Goal: Information Seeking & Learning: Learn about a topic

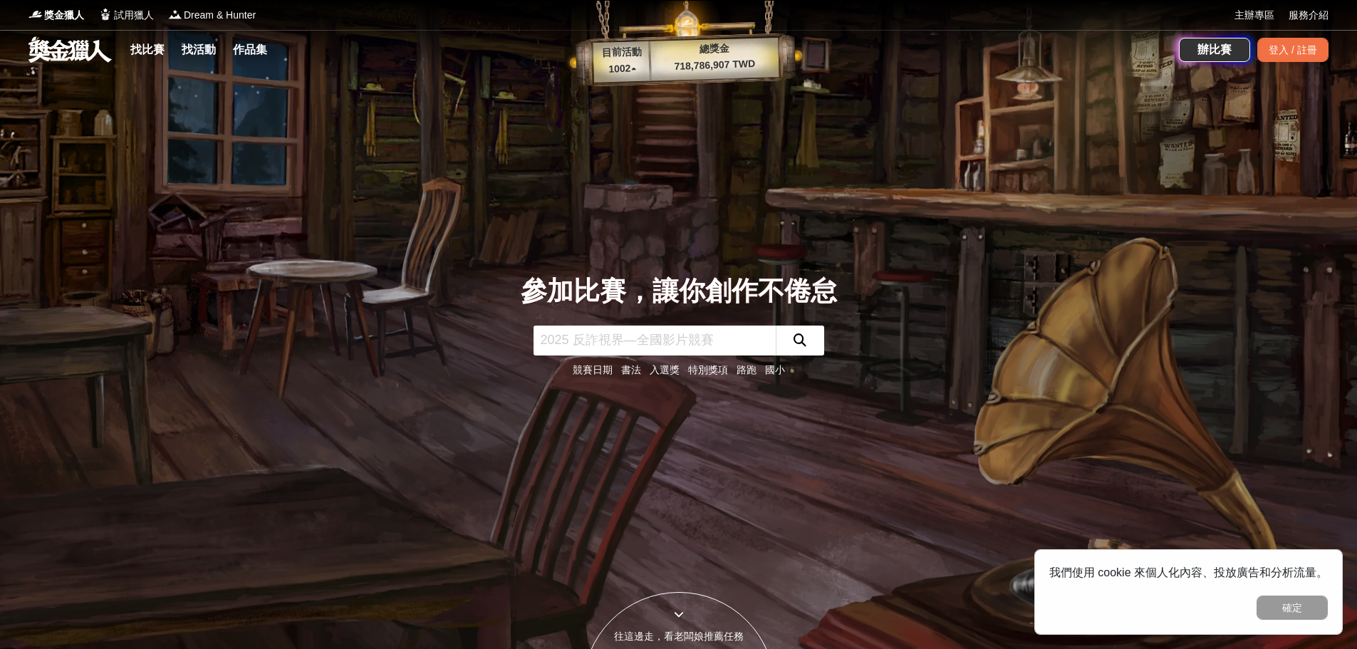
click at [656, 333] on input "text" at bounding box center [655, 341] width 242 height 30
type input "AI"
click button "submit" at bounding box center [800, 341] width 48 height 30
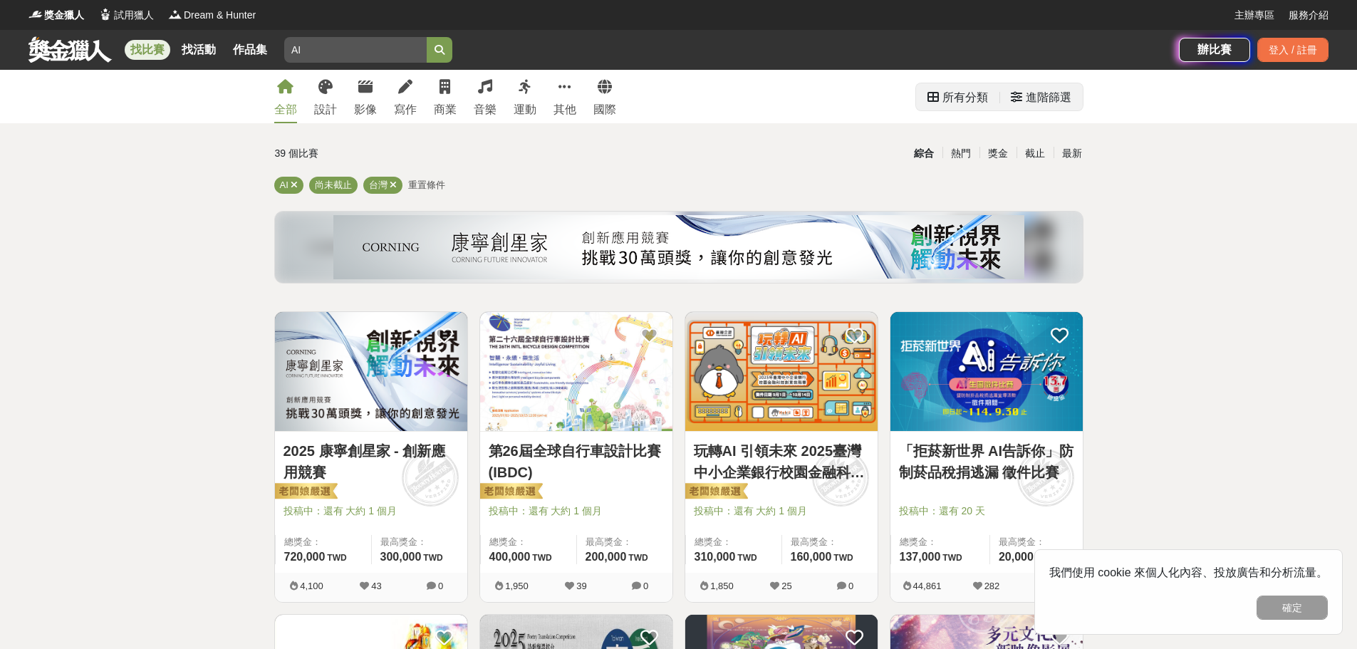
click at [941, 96] on div "所有分類" at bounding box center [958, 97] width 61 height 29
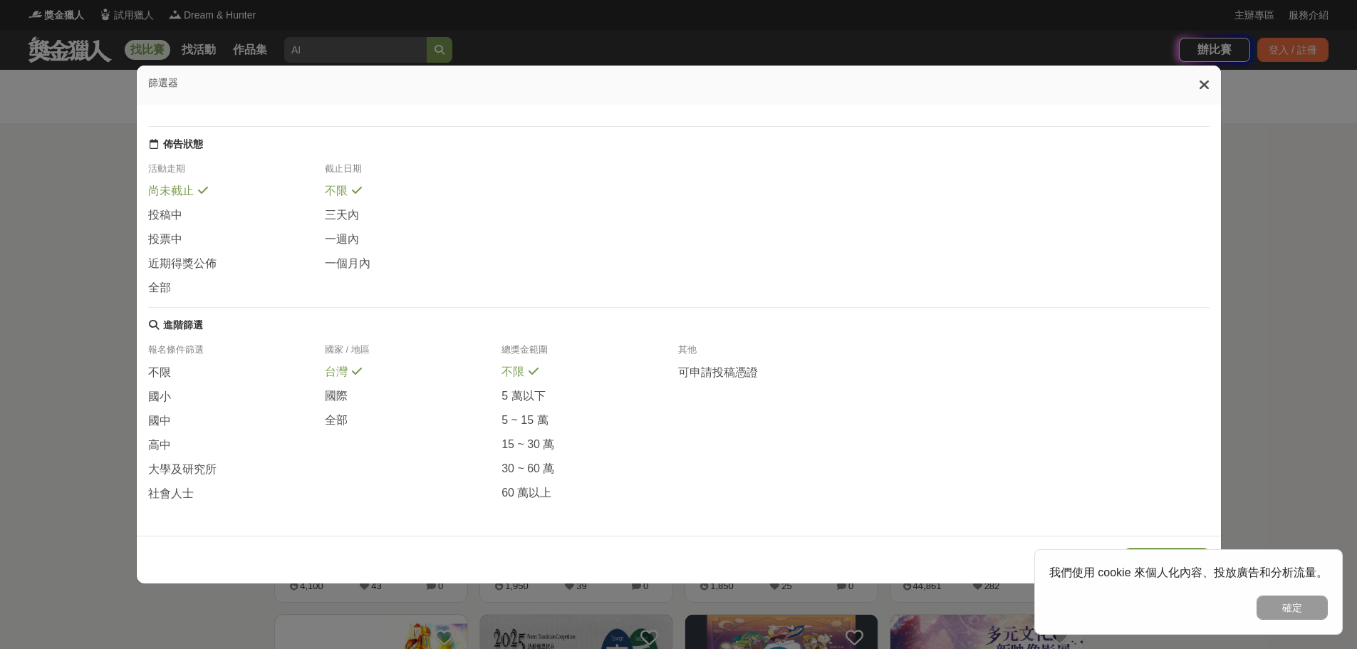
scroll to position [71, 0]
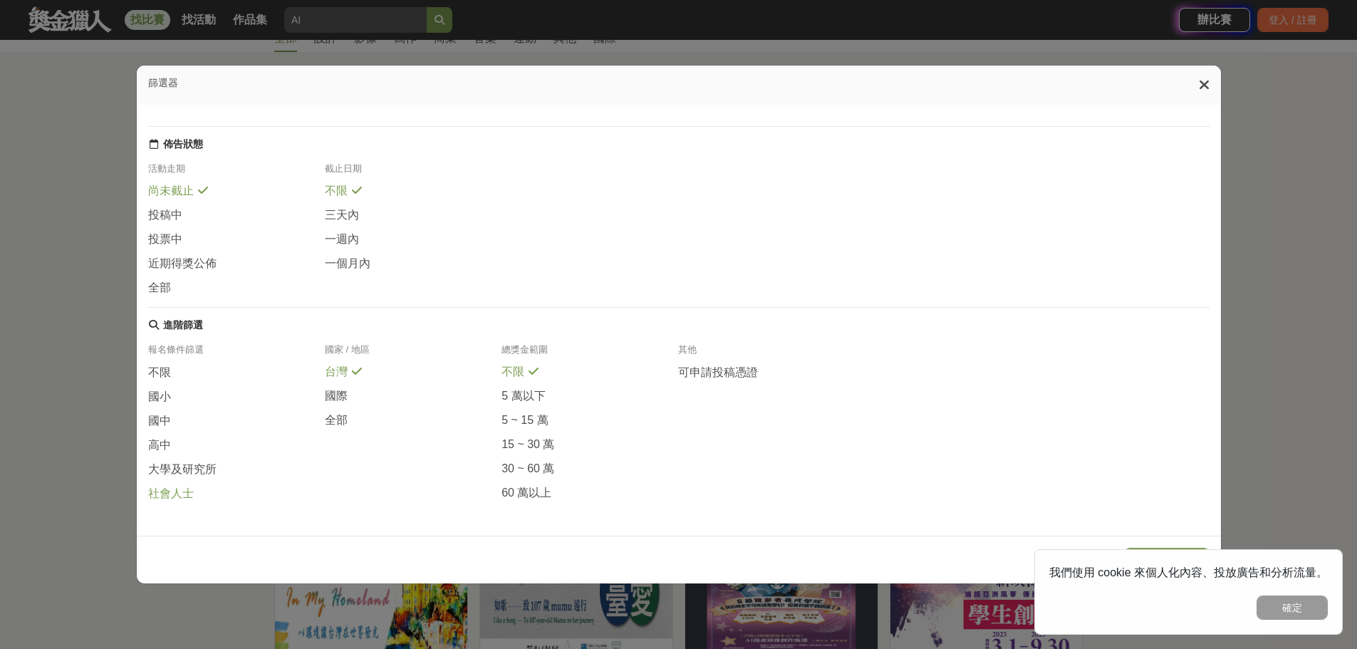
click at [170, 492] on span "社會人士" at bounding box center [171, 494] width 46 height 15
click at [1205, 90] on icon at bounding box center [1204, 85] width 11 height 14
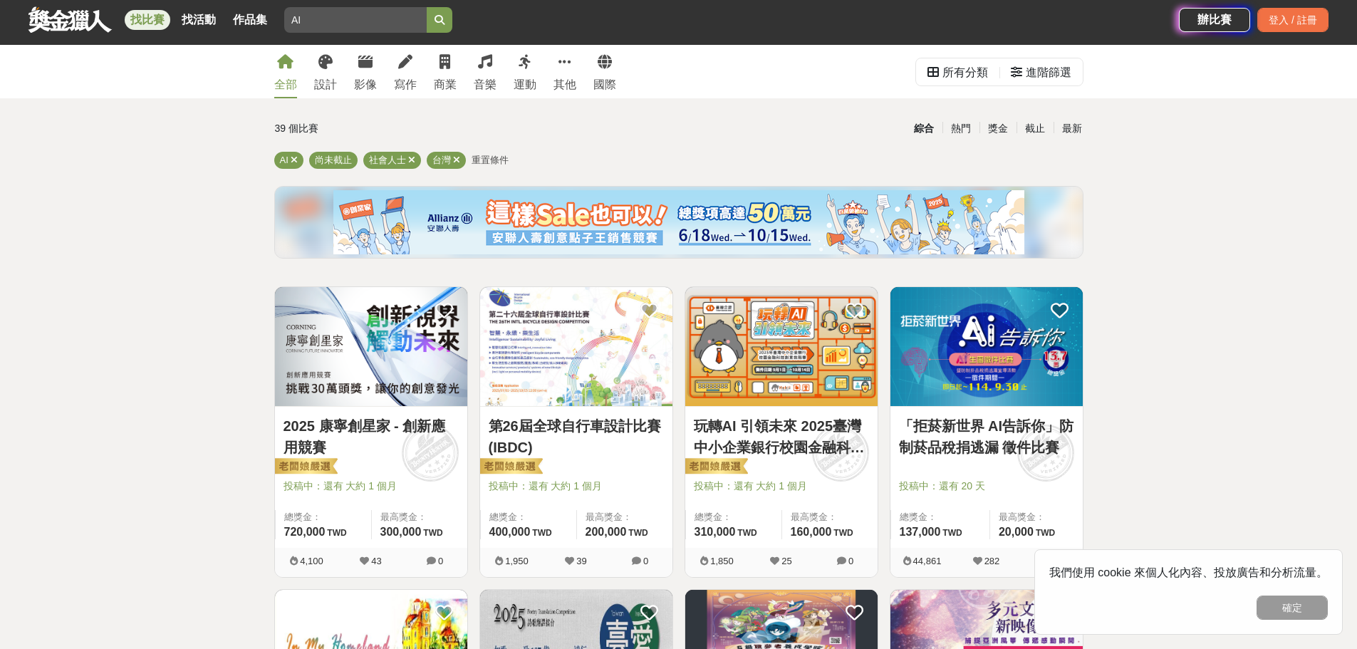
scroll to position [0, 0]
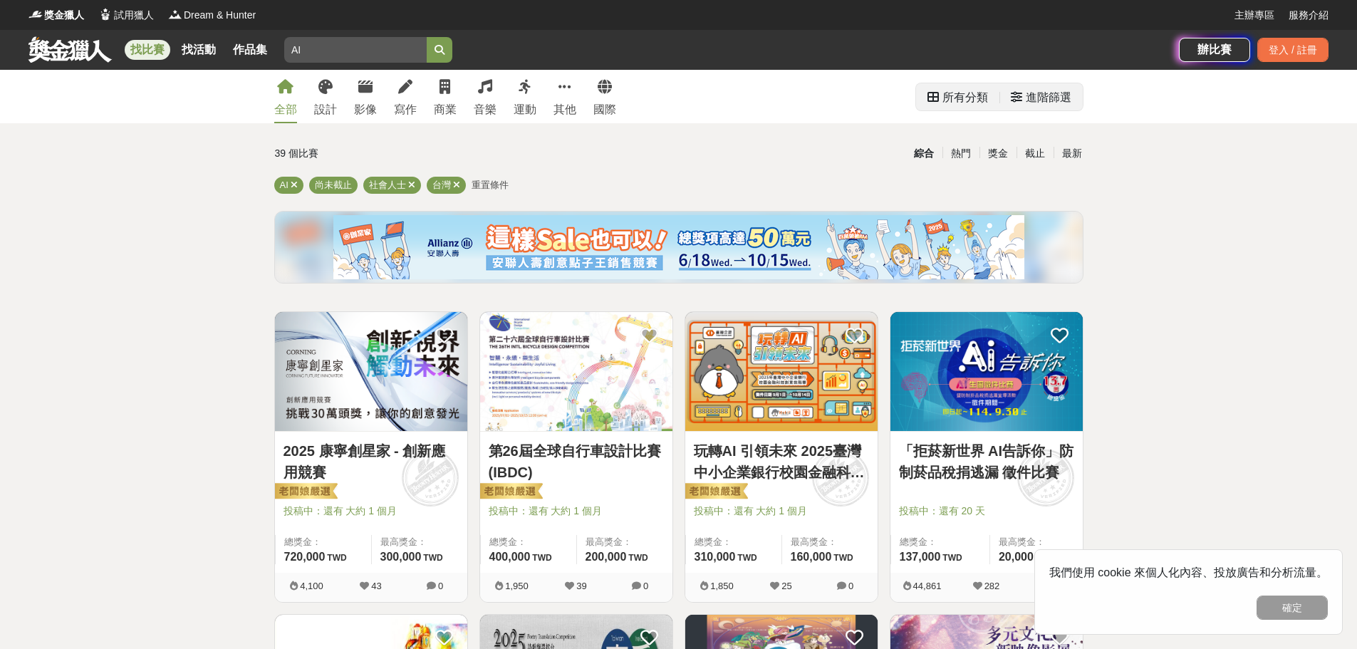
click at [1065, 95] on div "進階篩選" at bounding box center [1049, 97] width 46 height 29
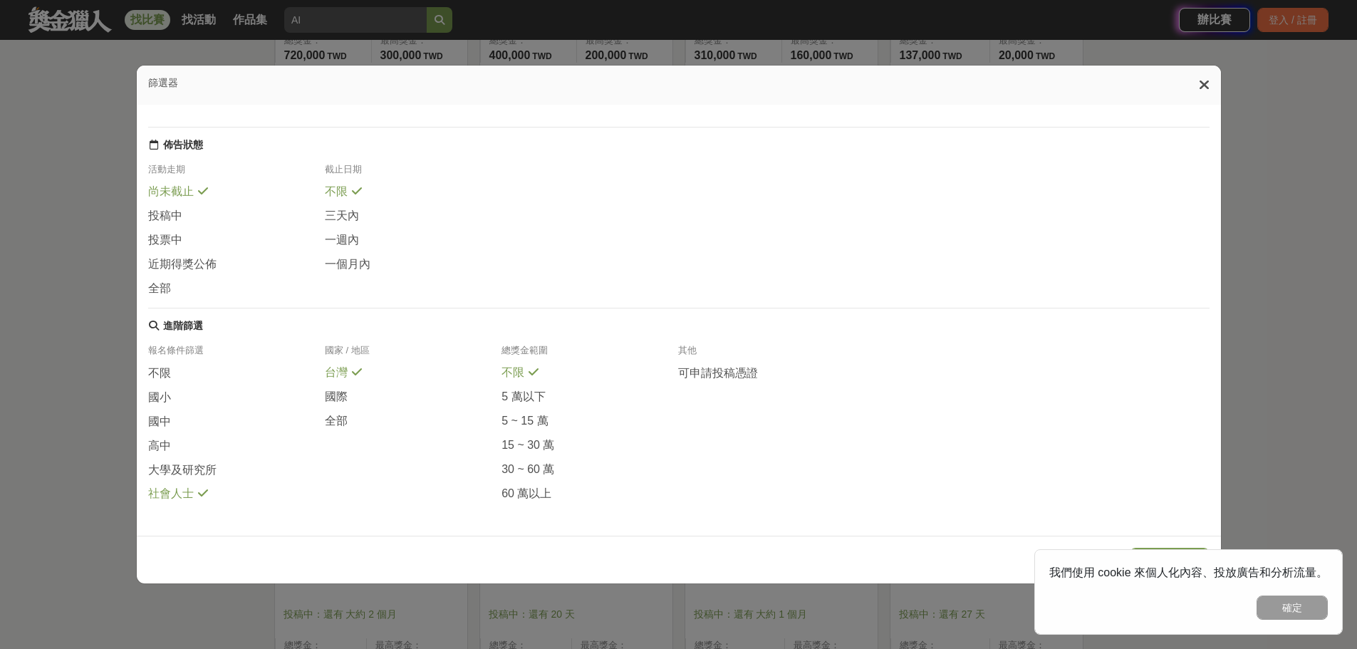
scroll to position [641, 0]
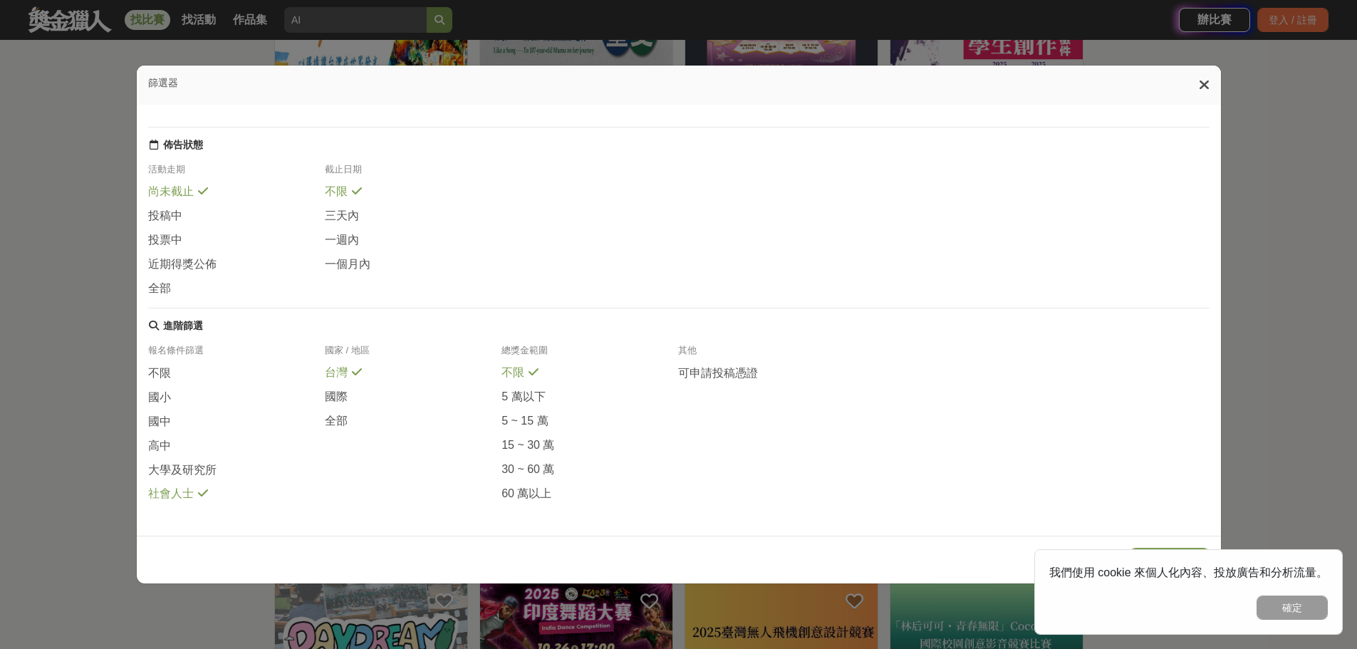
drag, startPoint x: 1303, startPoint y: 612, endPoint x: 1297, endPoint y: 598, distance: 15.3
click at [1302, 612] on button "確定" at bounding box center [1292, 608] width 71 height 24
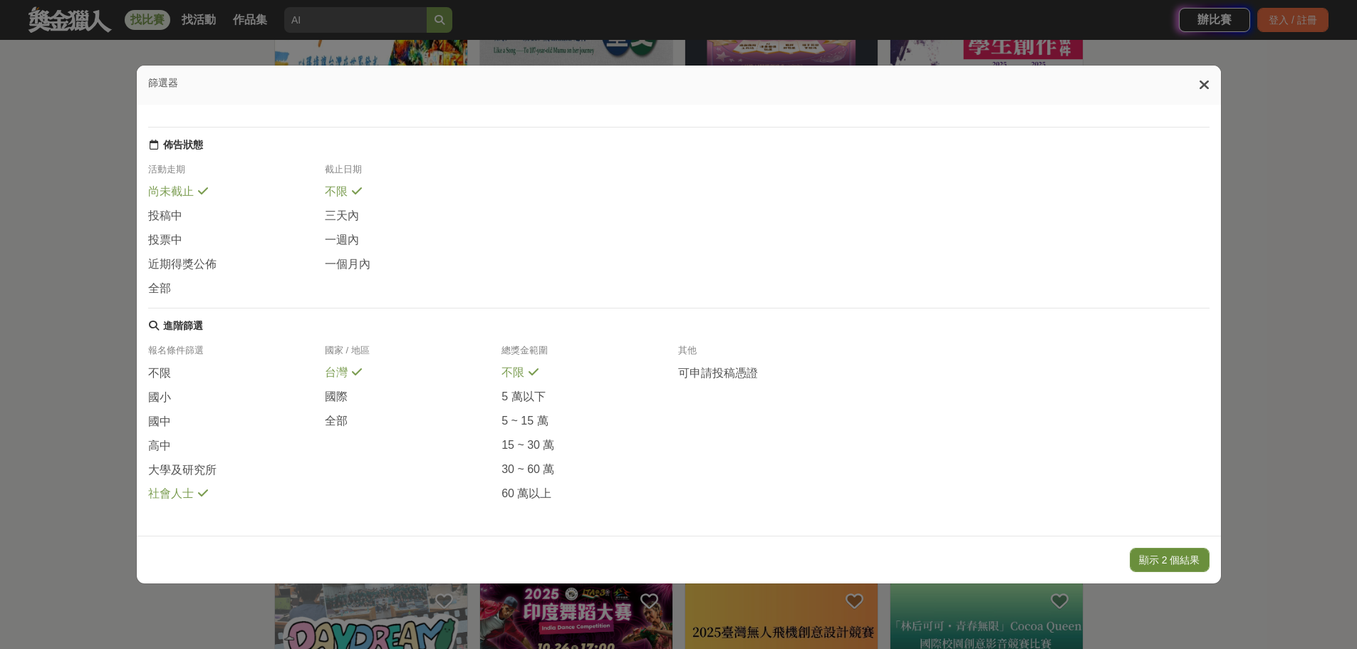
click at [1174, 566] on button "顯示 2 個結果" at bounding box center [1170, 560] width 80 height 24
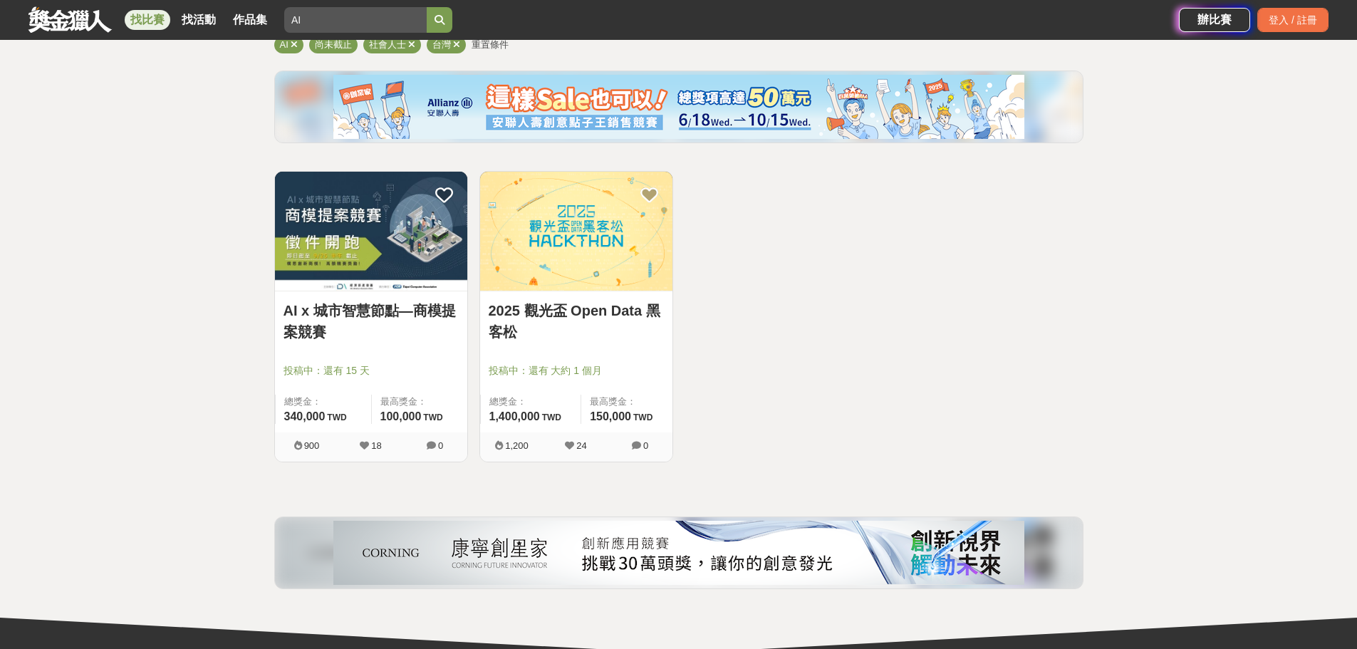
scroll to position [165, 0]
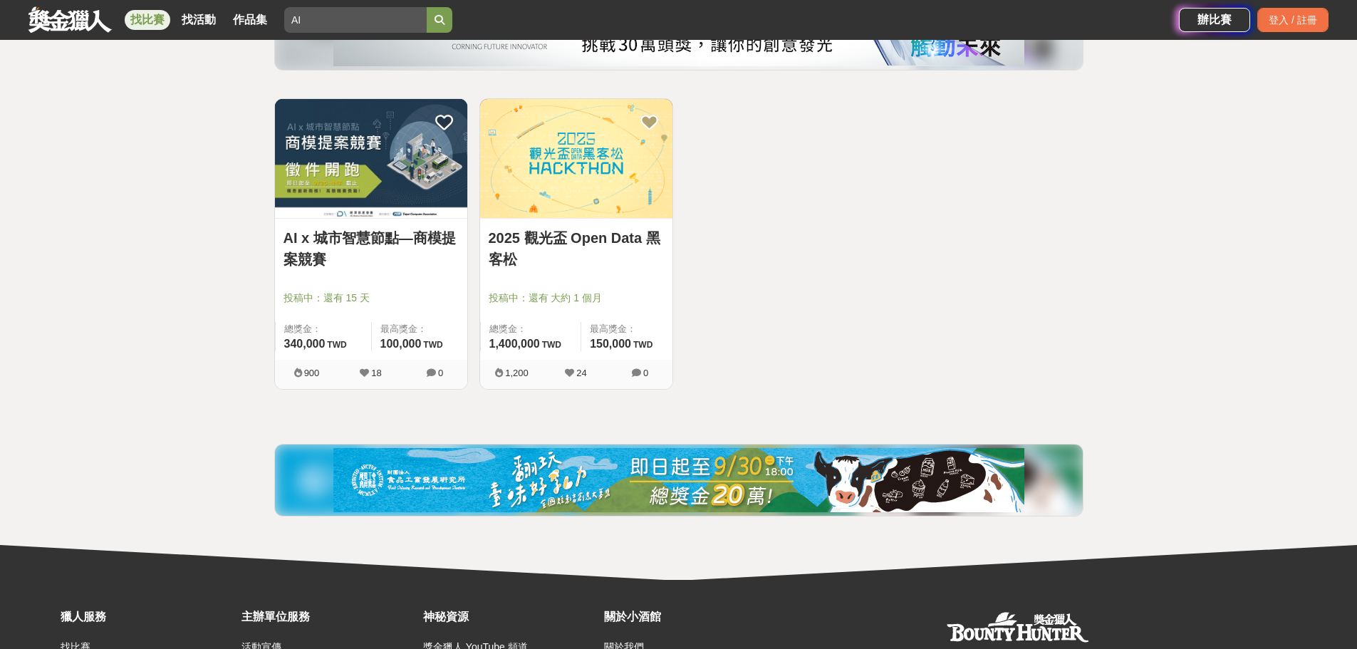
scroll to position [214, 0]
click at [393, 182] on img at bounding box center [371, 157] width 192 height 119
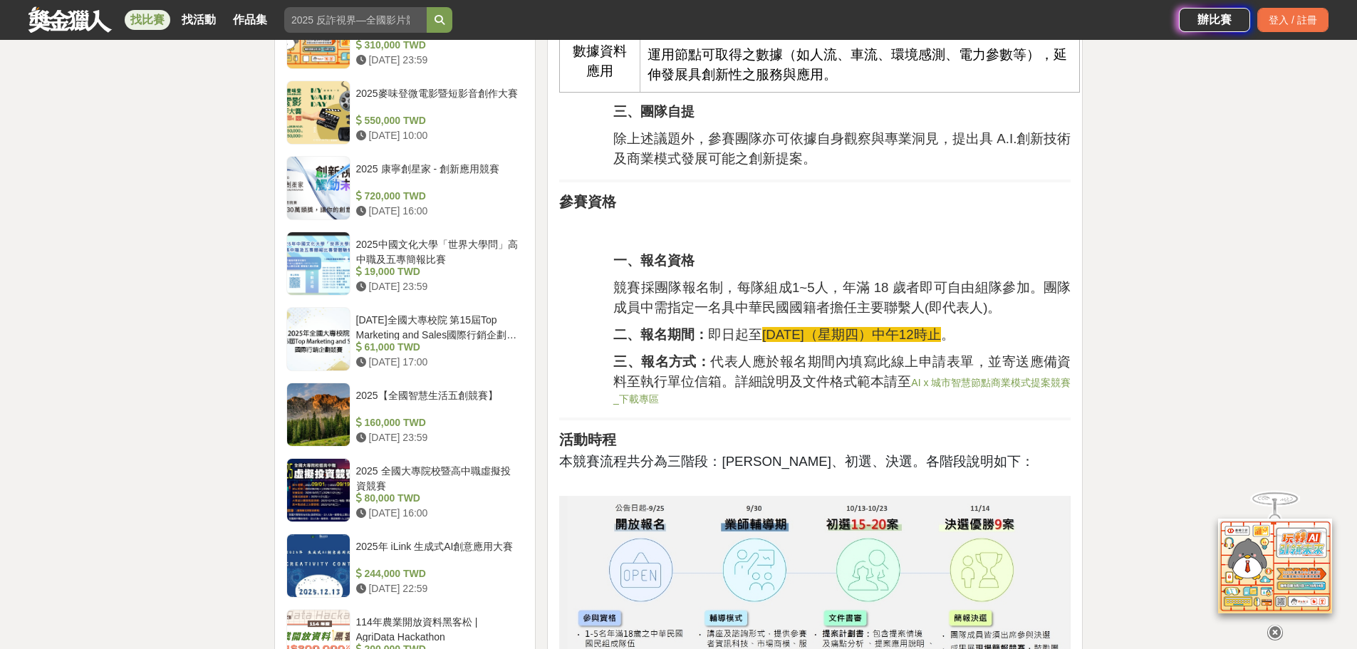
scroll to position [1283, 0]
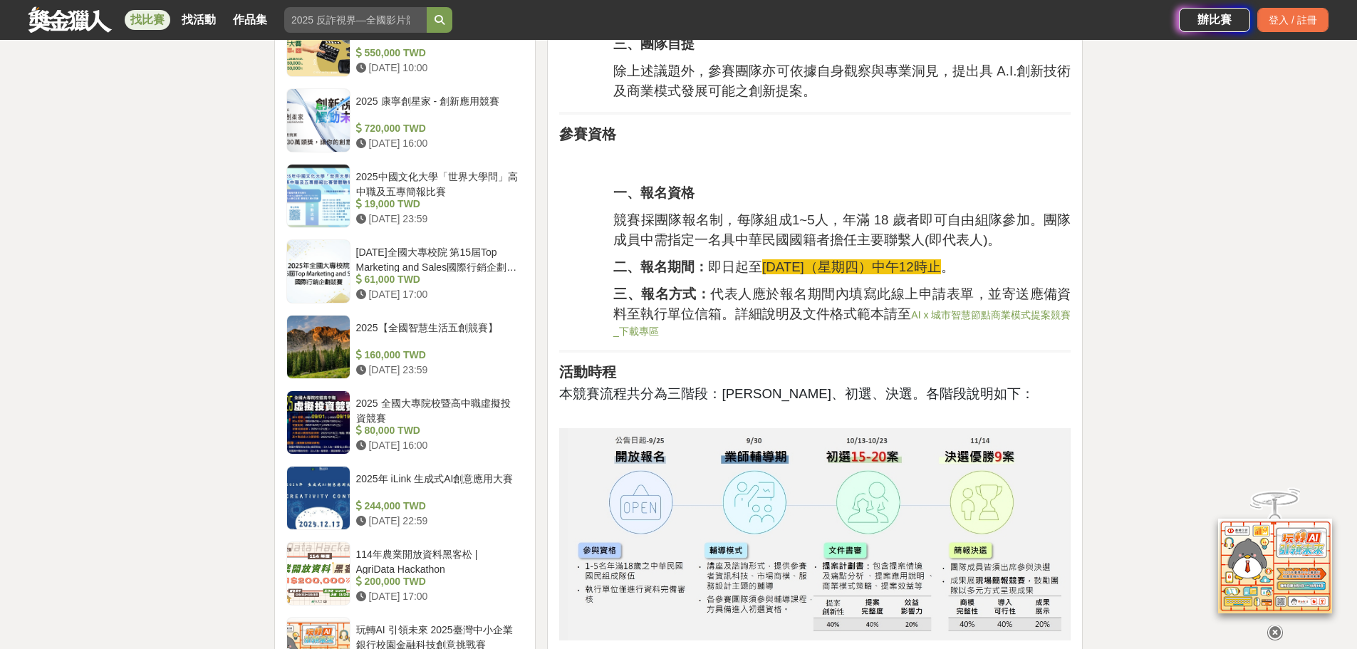
scroll to position [214, 0]
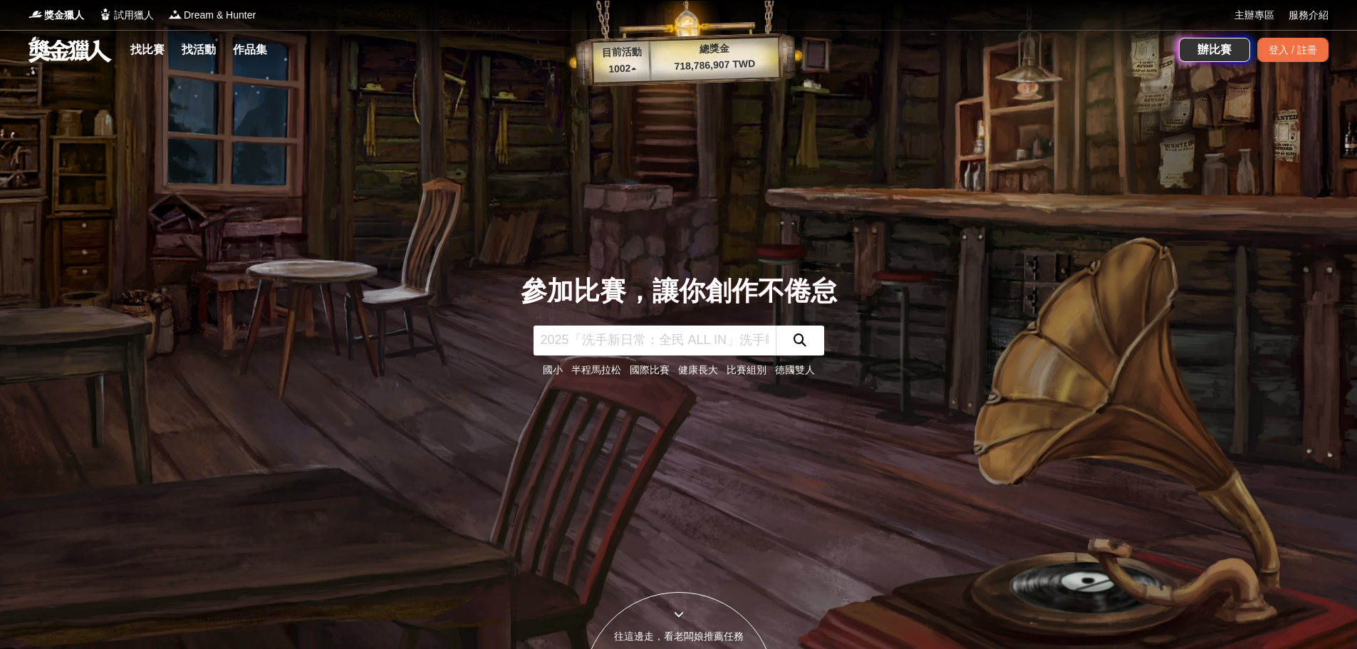
click at [661, 341] on input "text" at bounding box center [655, 341] width 242 height 30
type input "AI"
click button "submit" at bounding box center [800, 341] width 48 height 30
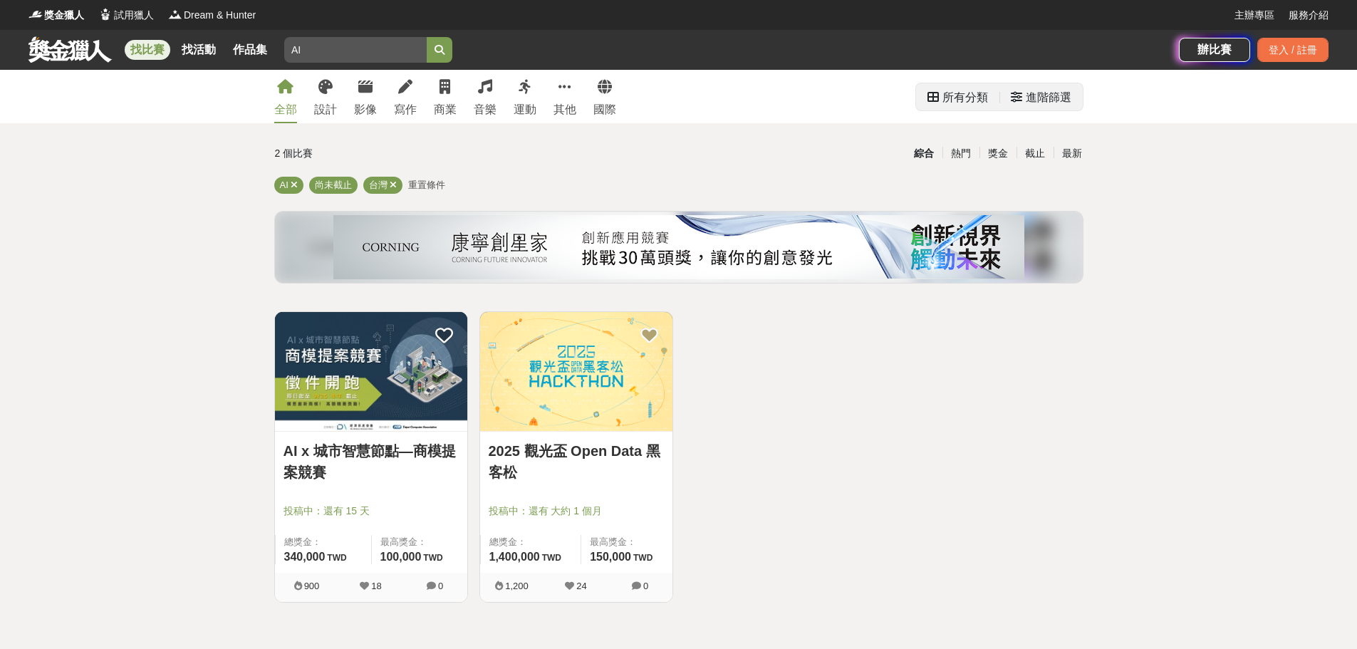
click at [1049, 95] on div "進階篩選" at bounding box center [1049, 97] width 46 height 29
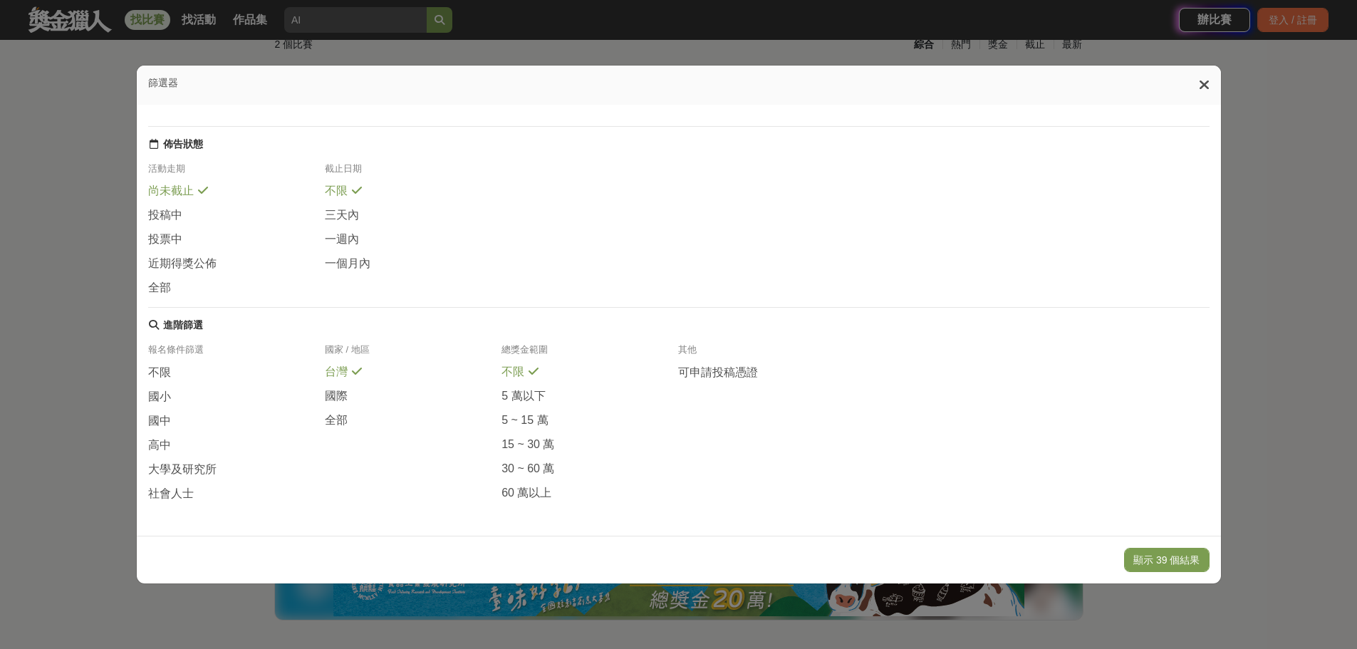
scroll to position [214, 0]
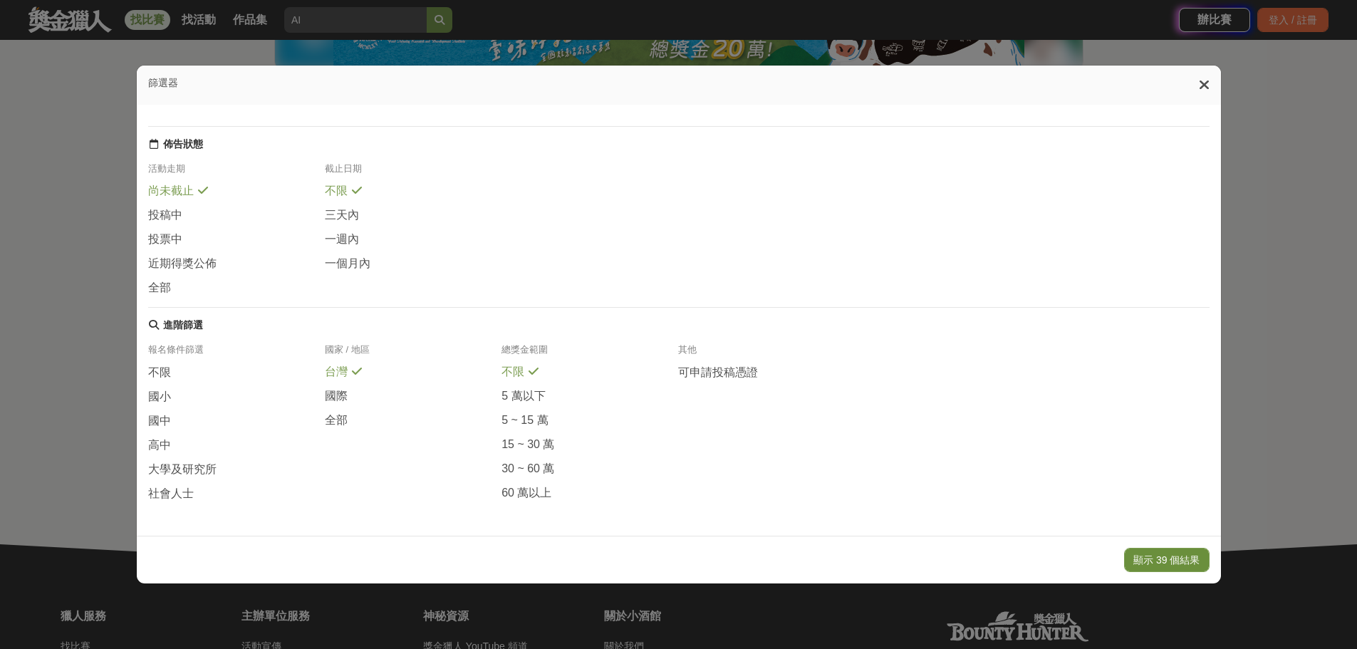
click at [1166, 561] on button "顯示 39 個結果" at bounding box center [1166, 560] width 85 height 24
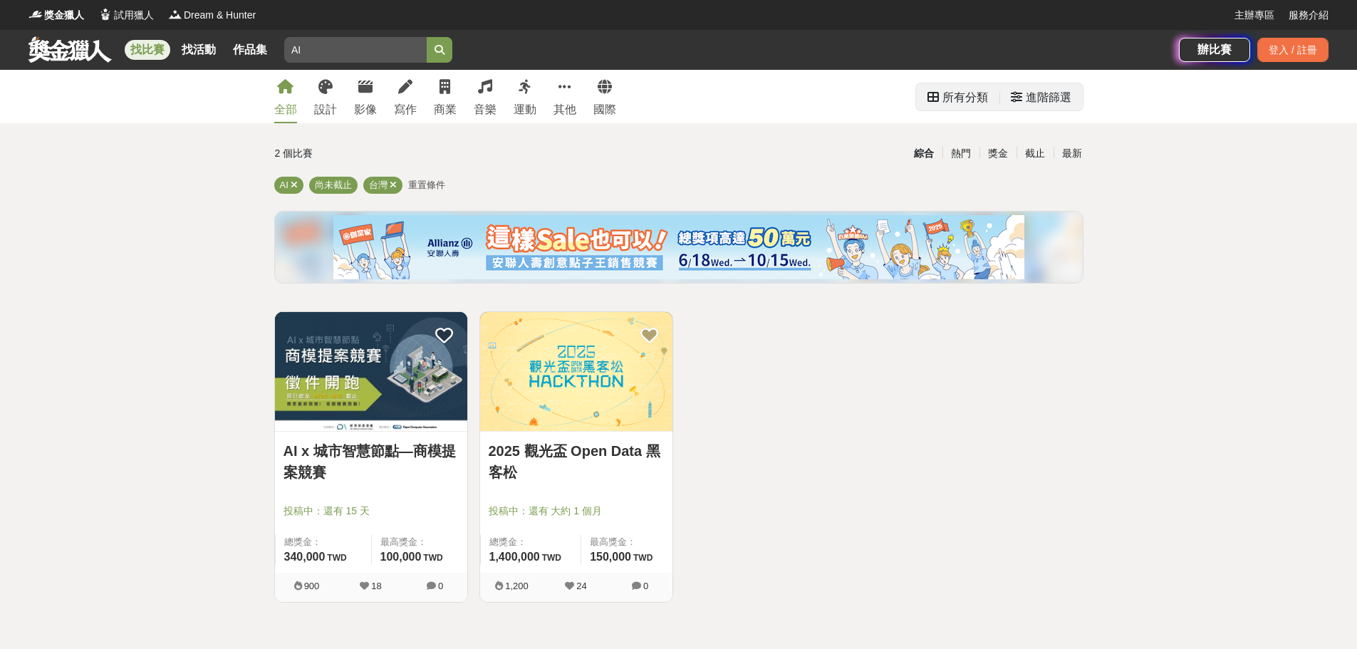
click at [1068, 87] on div "進階篩選" at bounding box center [1049, 97] width 46 height 29
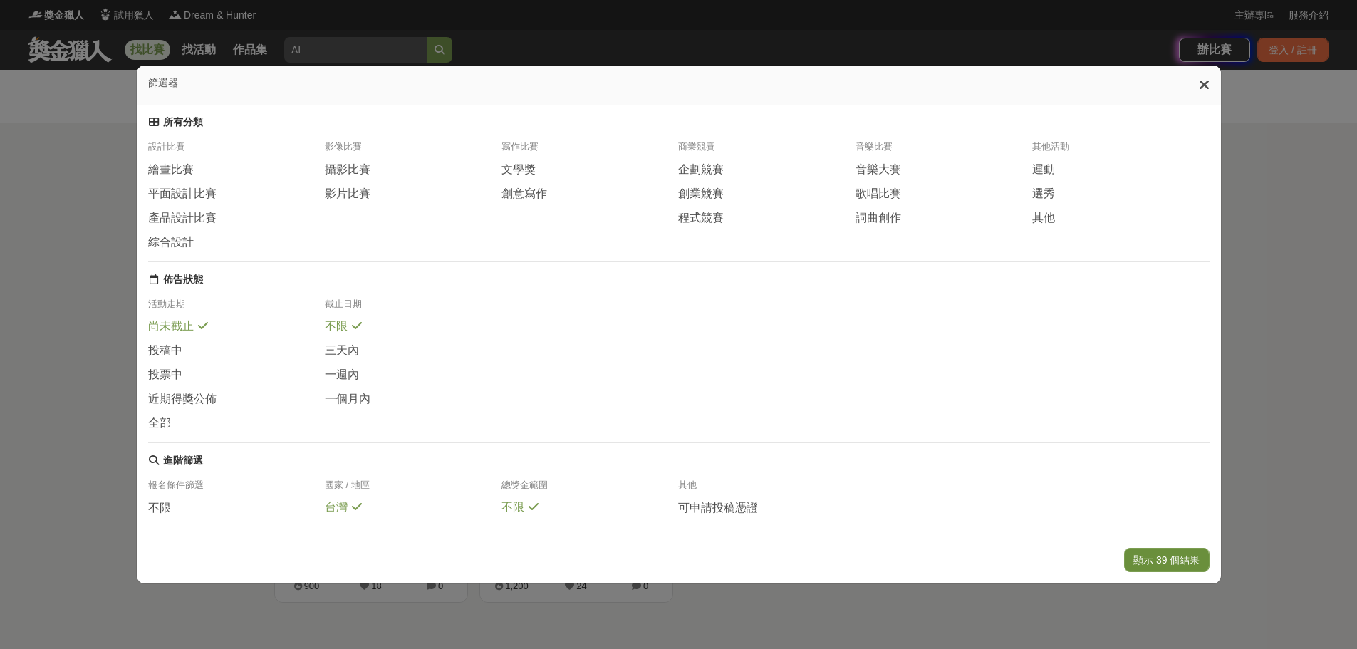
click at [1204, 560] on button "顯示 39 個結果" at bounding box center [1166, 560] width 85 height 24
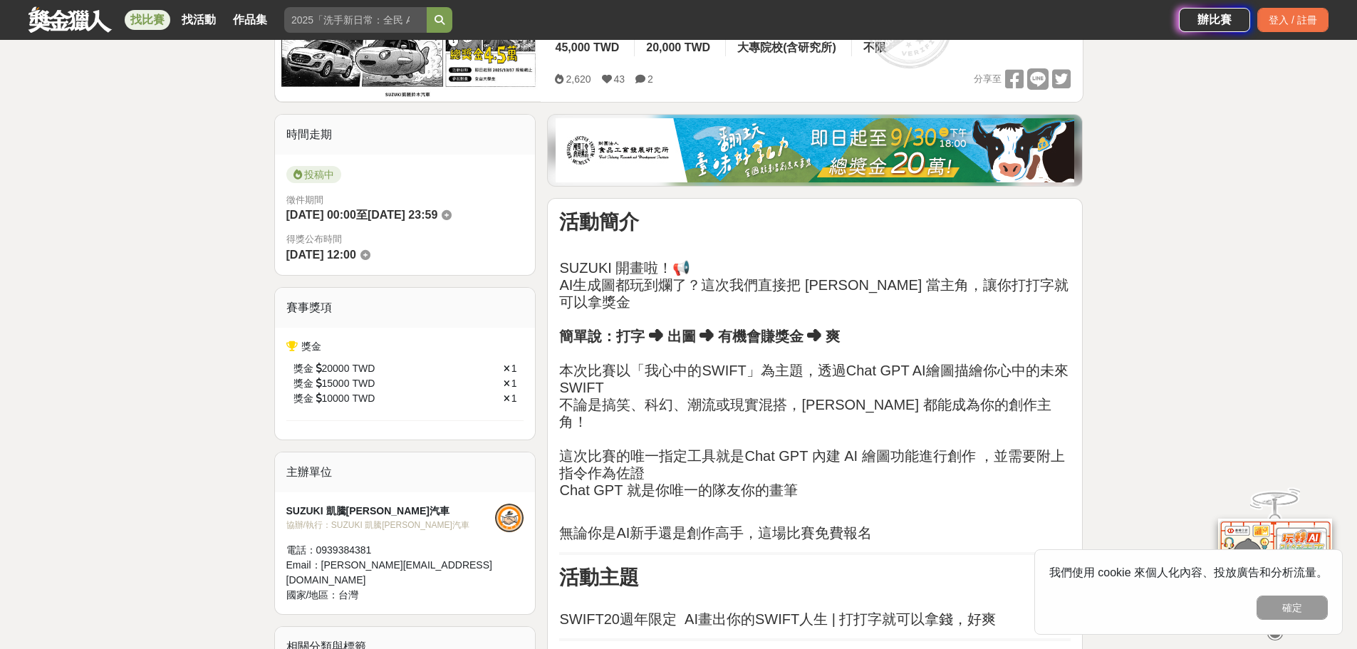
scroll to position [192, 0]
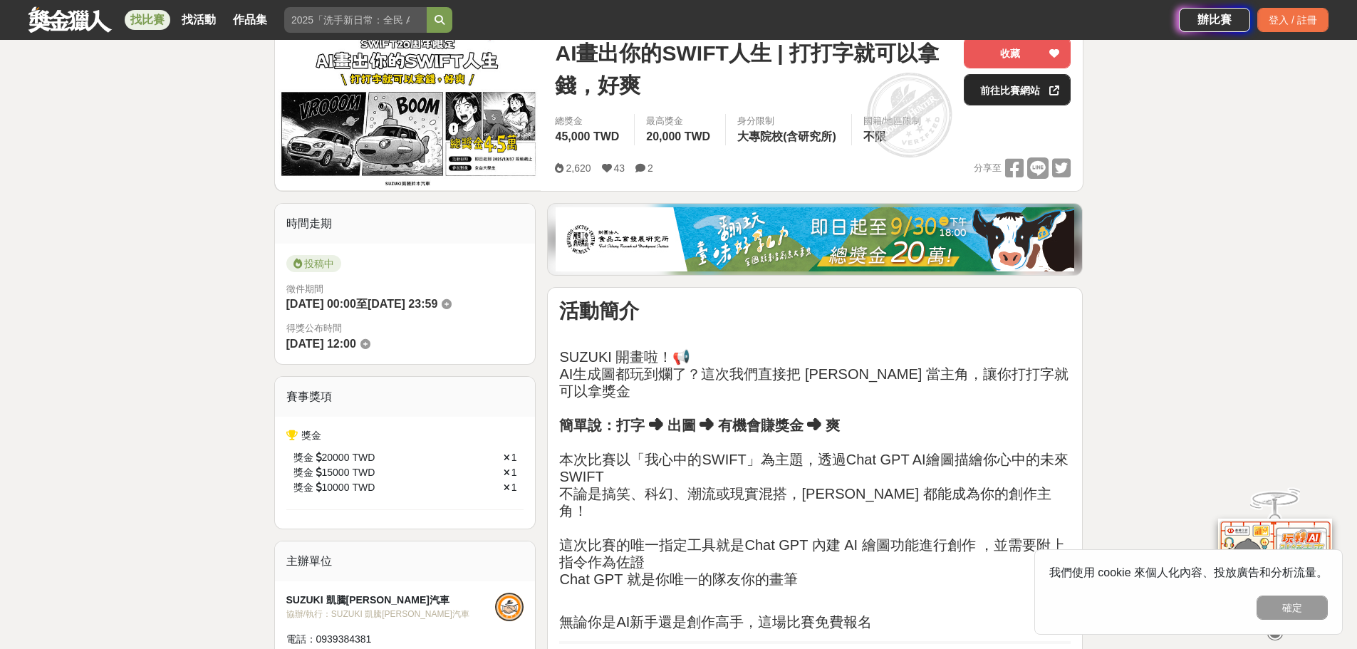
click at [1028, 91] on link "前往比賽網站" at bounding box center [1017, 89] width 107 height 31
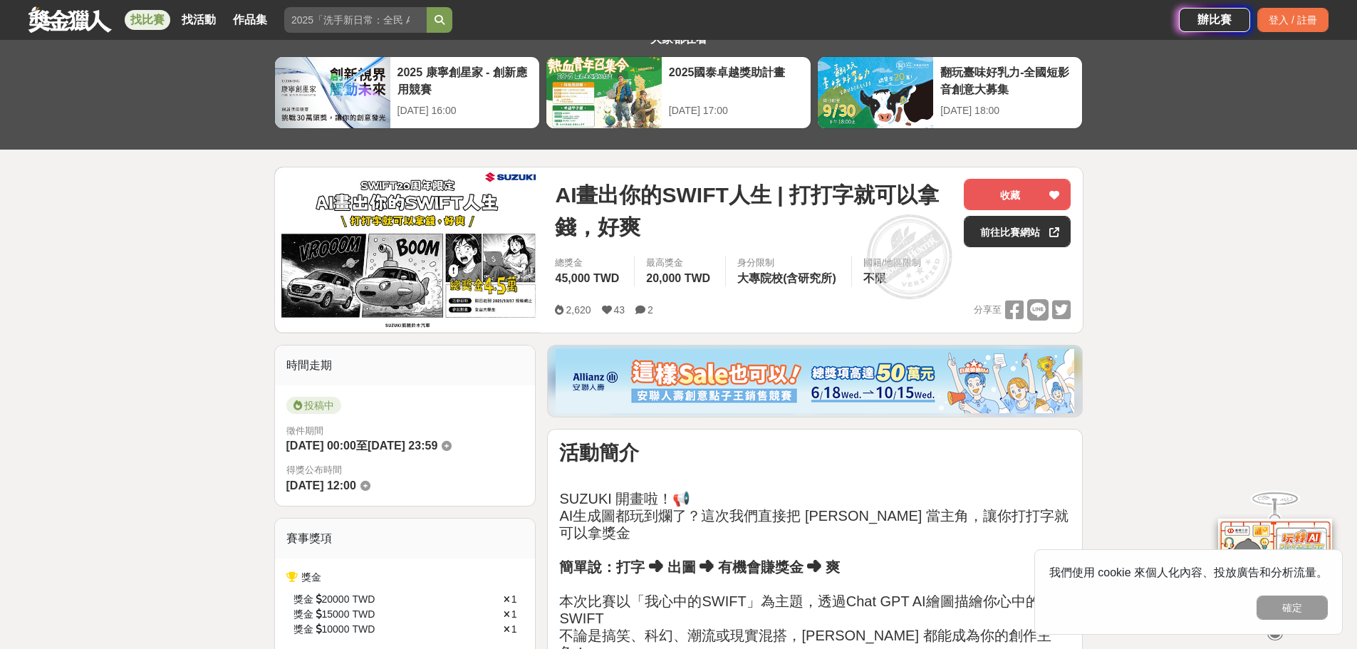
scroll to position [50, 0]
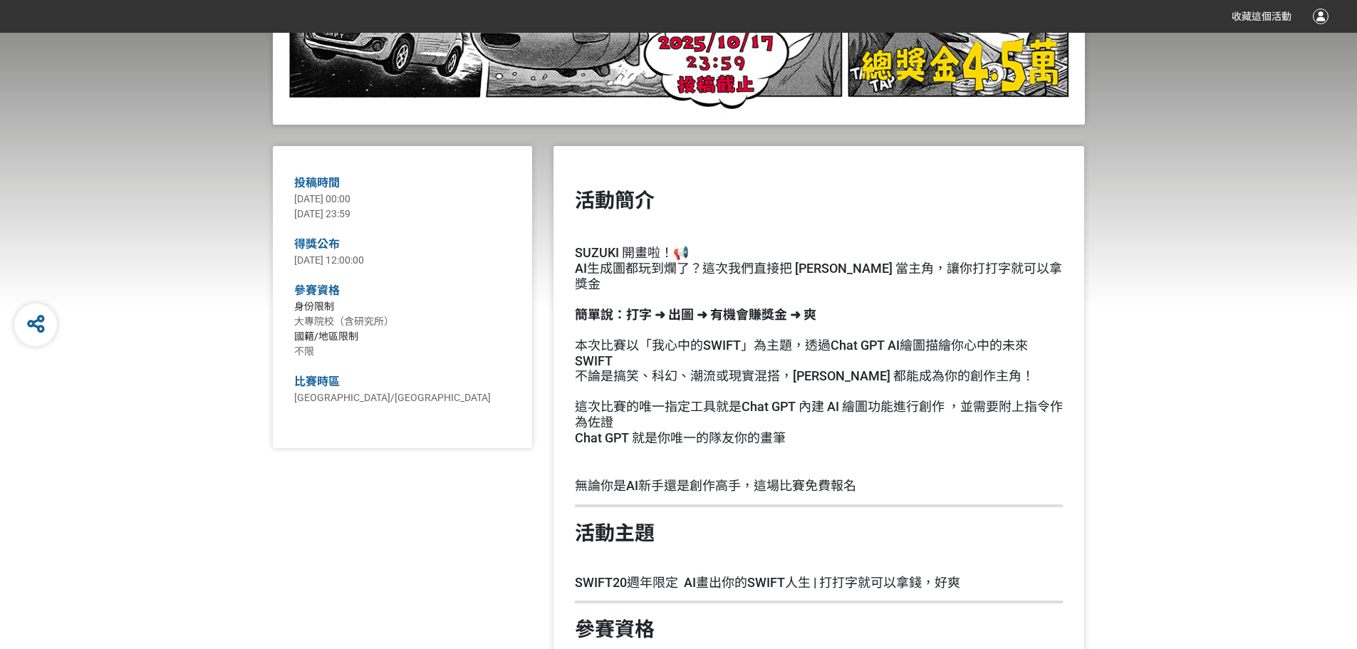
scroll to position [641, 0]
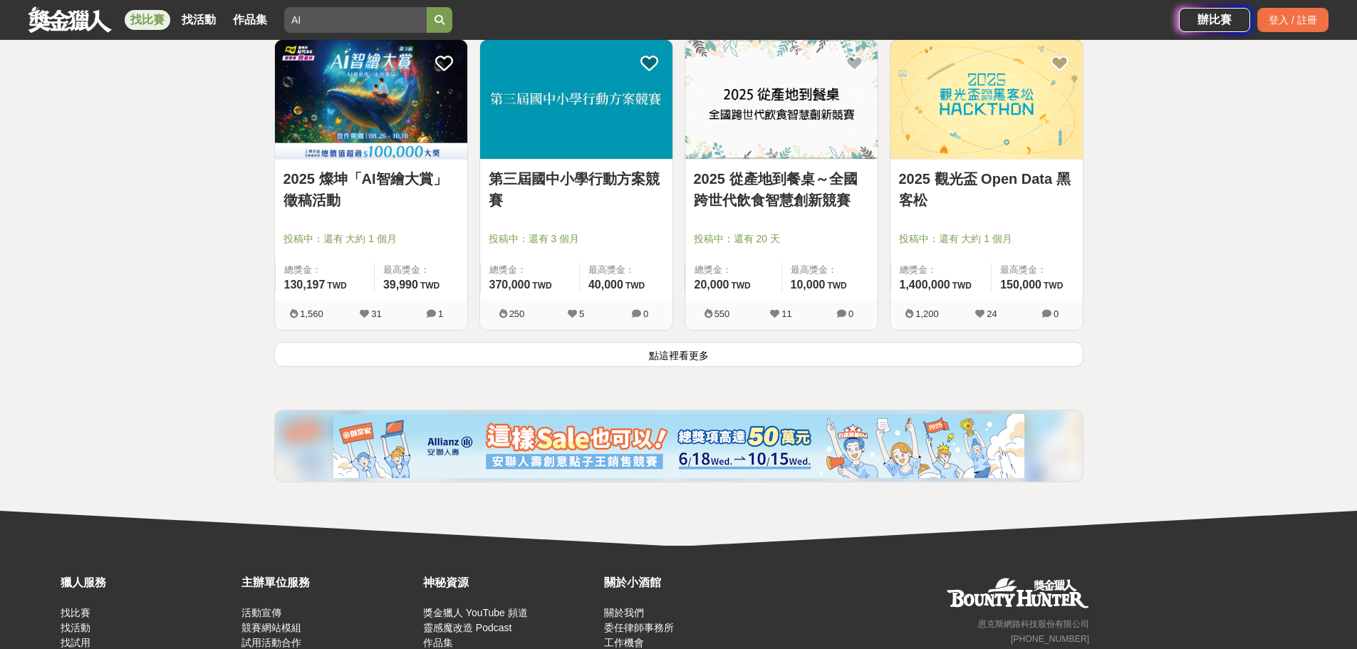
scroll to position [1739, 0]
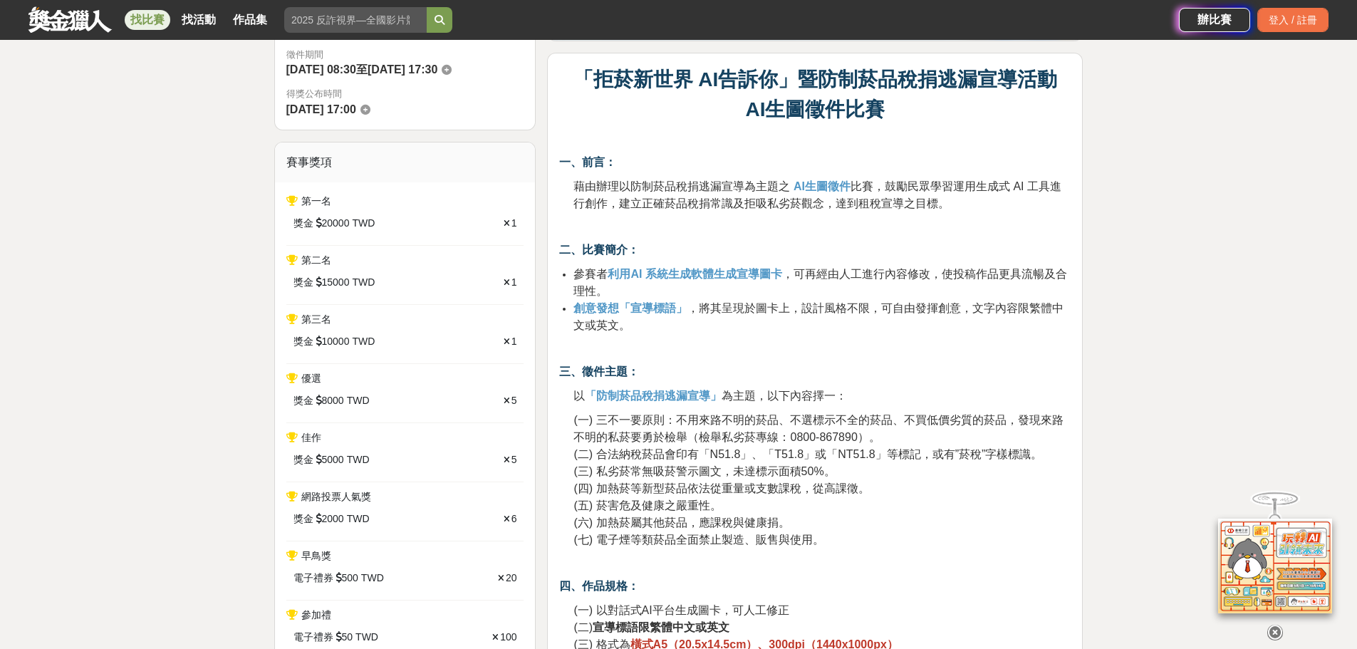
scroll to position [428, 0]
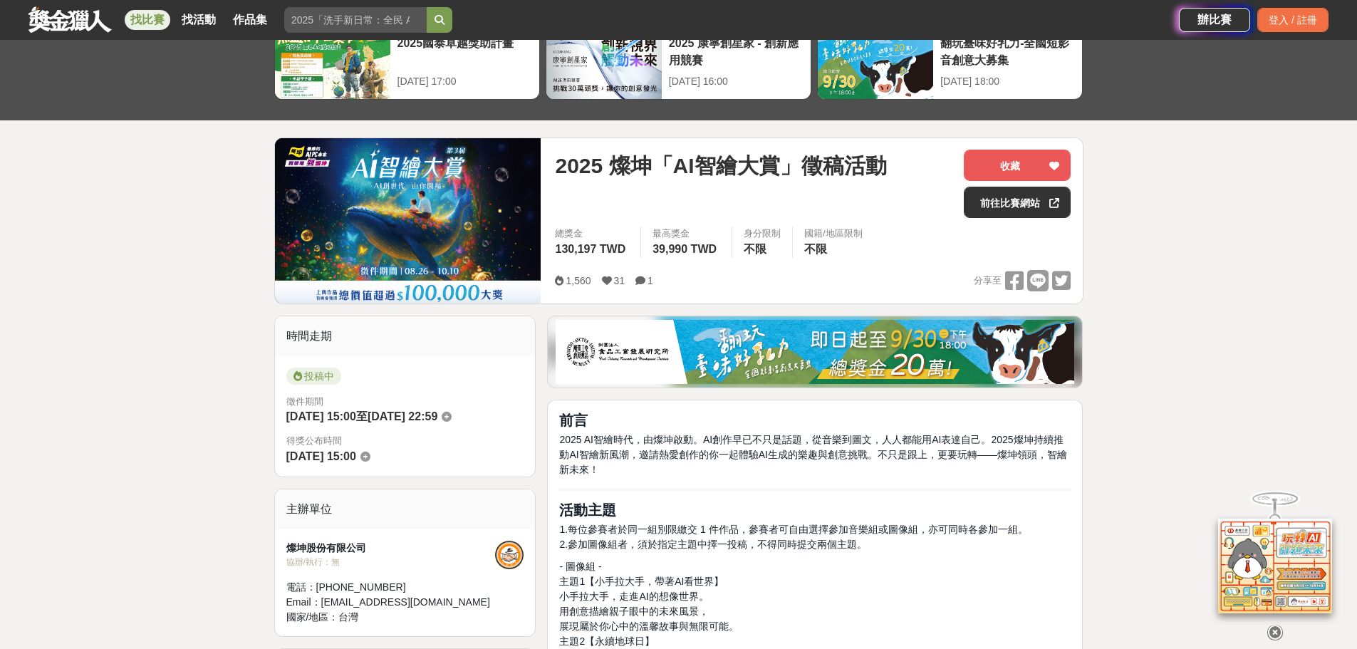
scroll to position [71, 0]
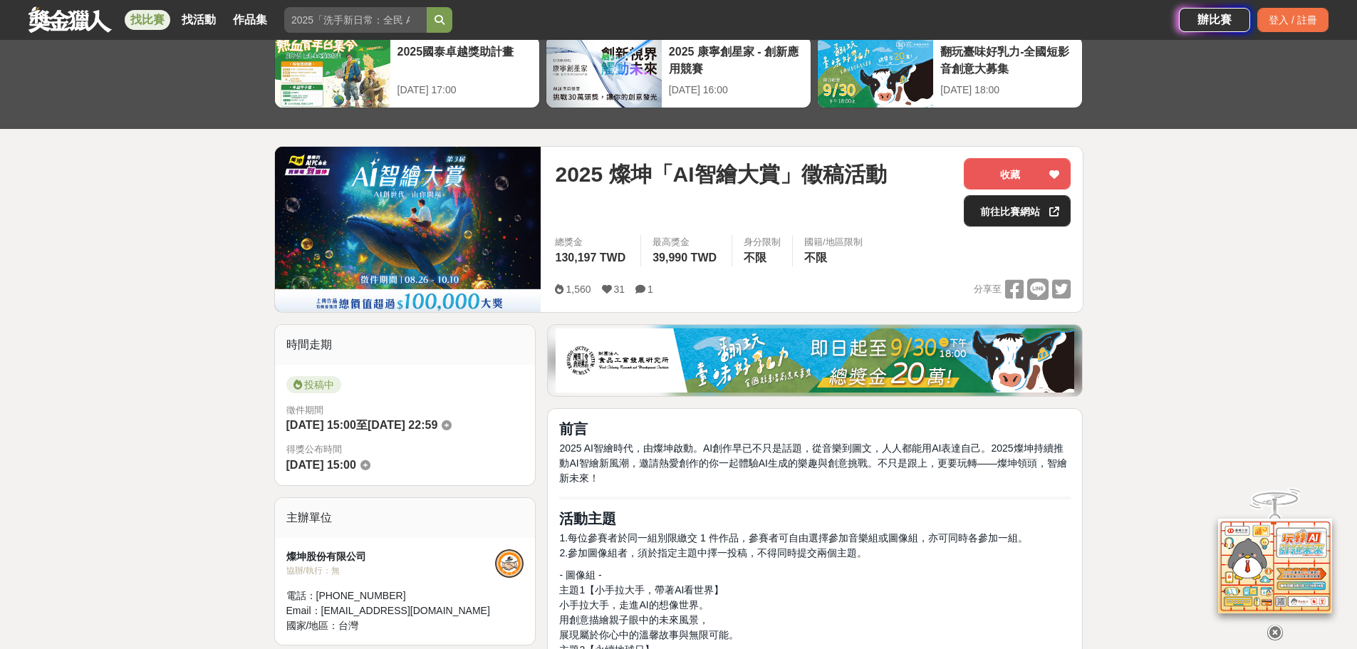
click at [991, 212] on link "前往比賽網站" at bounding box center [1017, 210] width 107 height 31
drag, startPoint x: 681, startPoint y: 172, endPoint x: 779, endPoint y: 175, distance: 98.4
click at [779, 175] on span "2025 燦坤「AI智繪大賞」徵稿活動" at bounding box center [720, 174] width 331 height 32
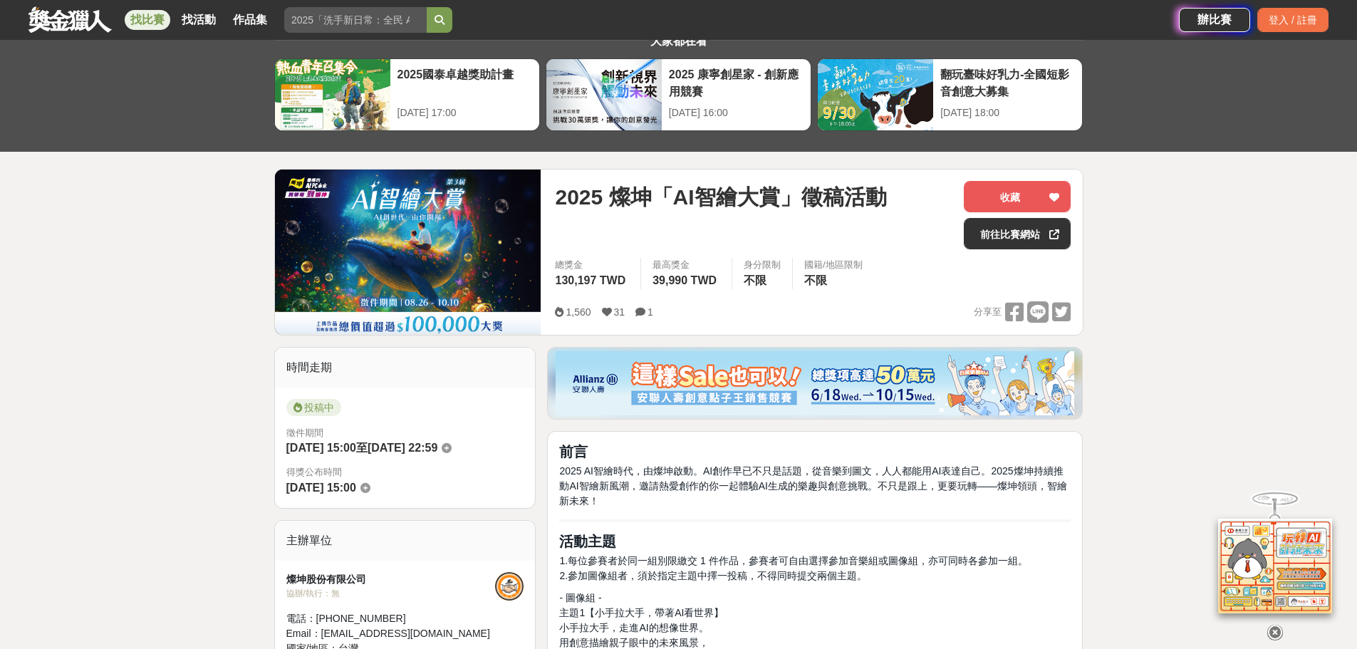
scroll to position [0, 0]
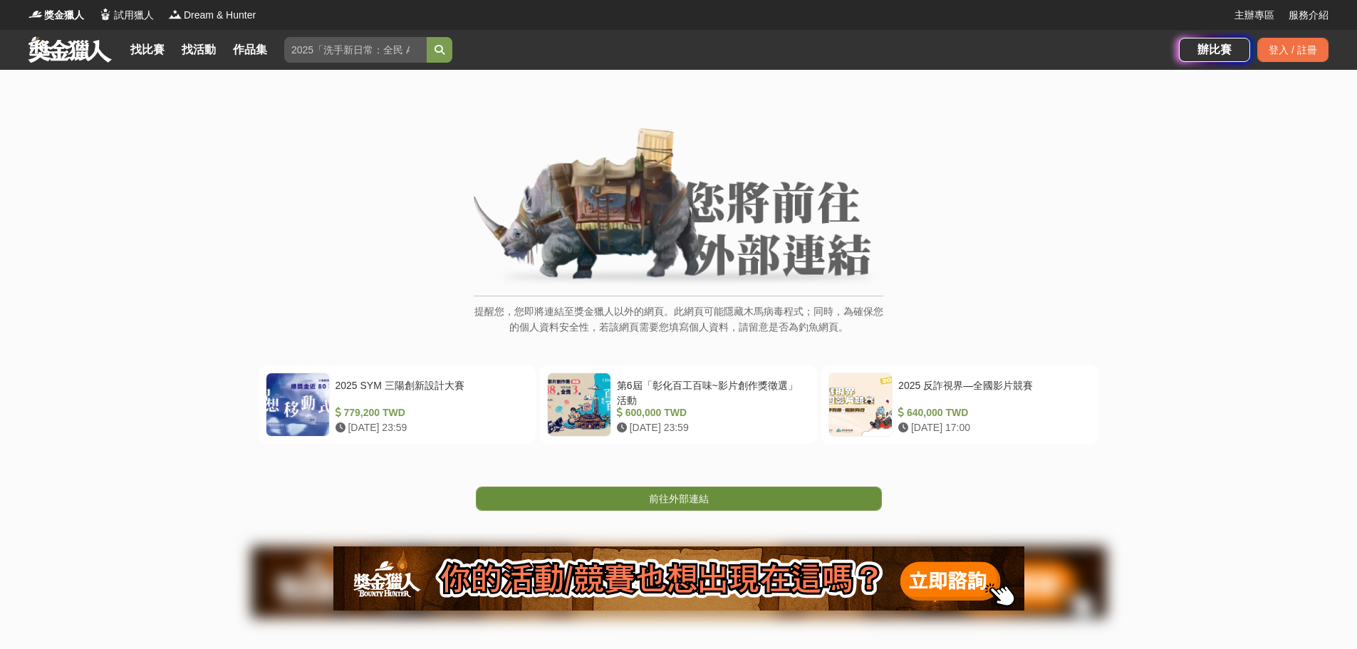
click at [679, 495] on span "前往外部連結" at bounding box center [679, 498] width 60 height 11
